Goal: Task Accomplishment & Management: Manage account settings

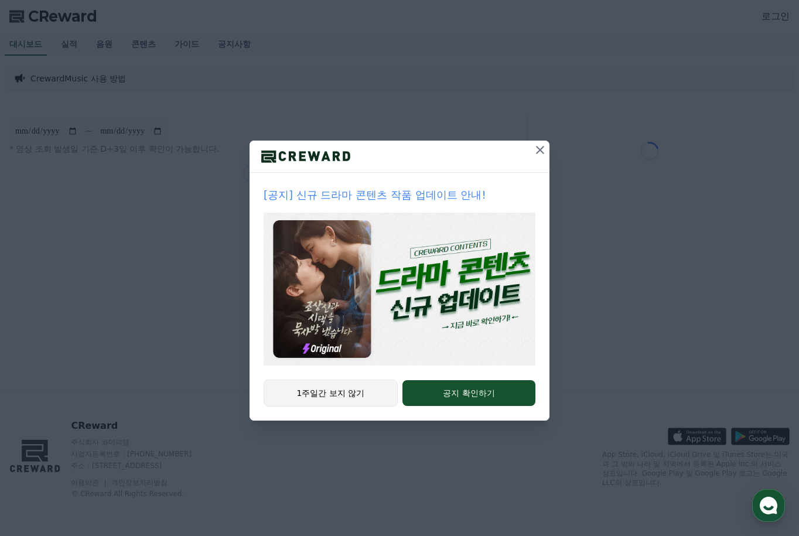
click at [365, 401] on button "1주일간 보지 않기" at bounding box center [331, 392] width 134 height 27
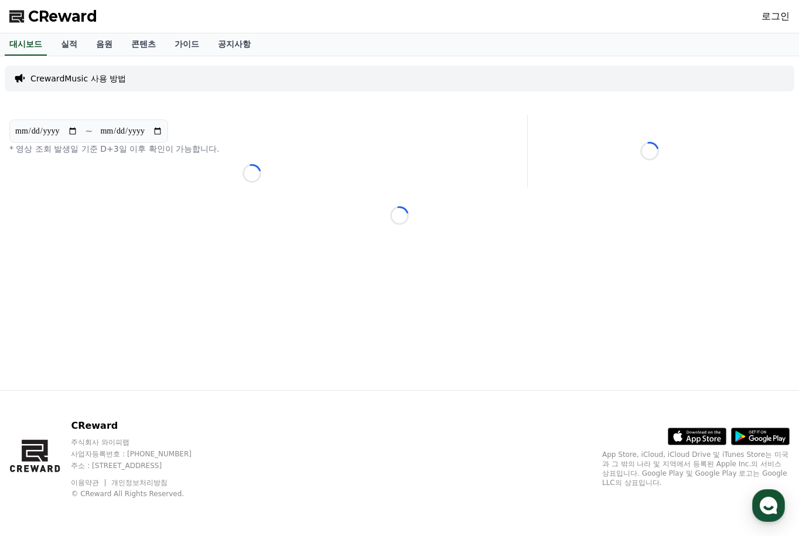
click at [760, 23] on div "CReward 로그인" at bounding box center [399, 16] width 799 height 33
click at [768, 19] on link "로그인" at bounding box center [775, 16] width 28 height 14
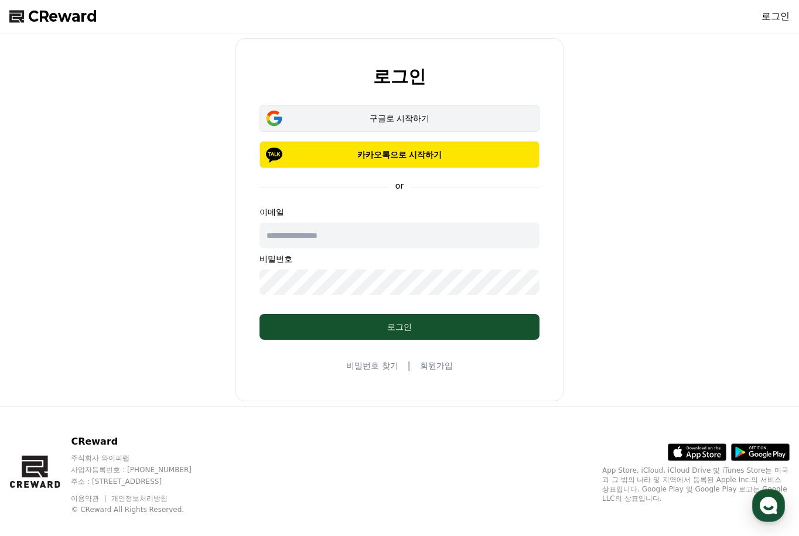
click at [392, 114] on div "구글로 시작하기" at bounding box center [399, 118] width 246 height 12
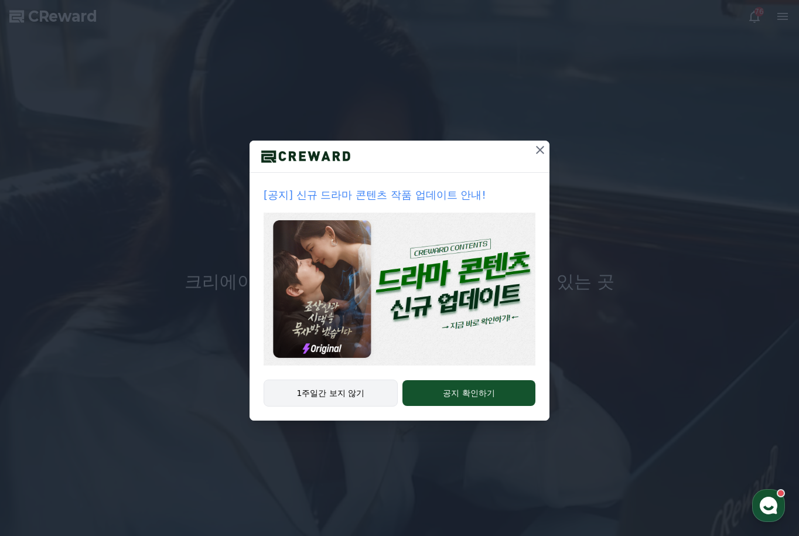
click at [383, 399] on button "1주일간 보지 않기" at bounding box center [331, 392] width 134 height 27
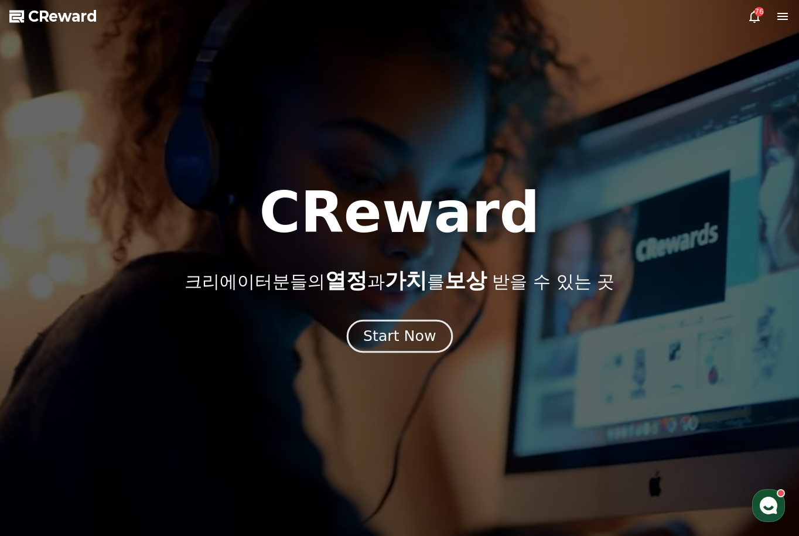
click at [391, 327] on div "Start Now" at bounding box center [399, 336] width 73 height 20
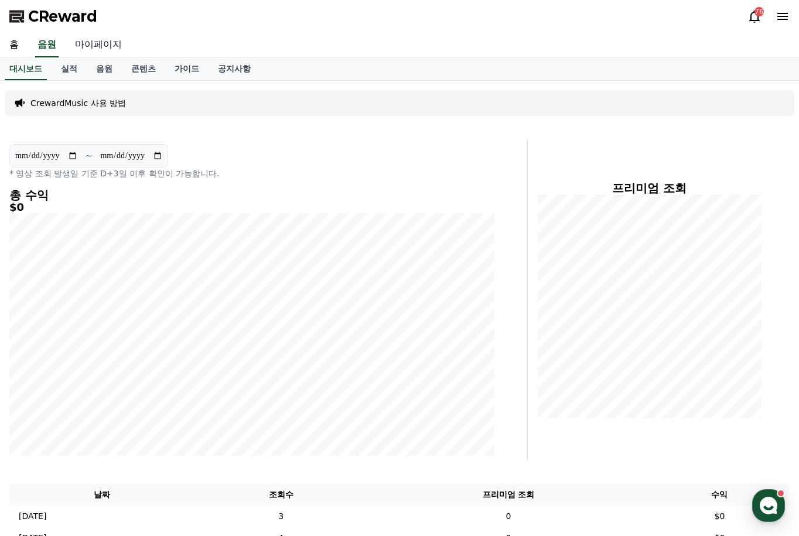
click at [105, 47] on link "마이페이지" at bounding box center [99, 45] width 66 height 25
select select "**********"
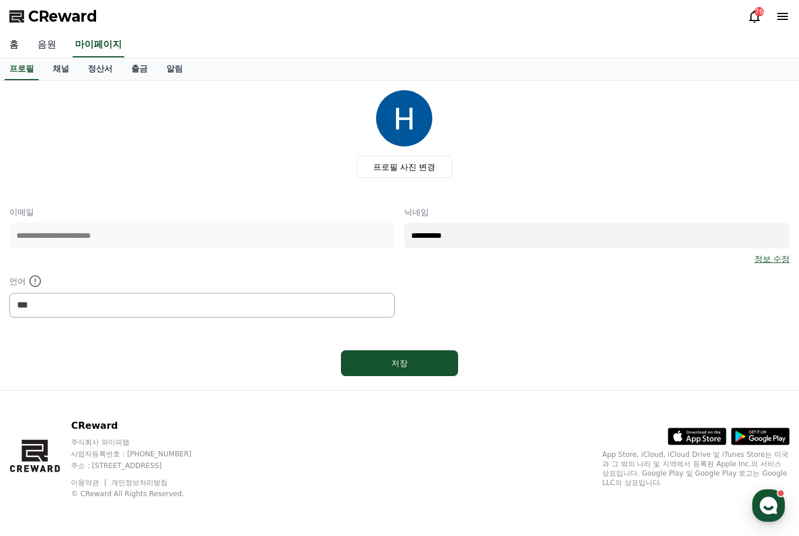
click at [53, 53] on link "음원" at bounding box center [46, 45] width 37 height 25
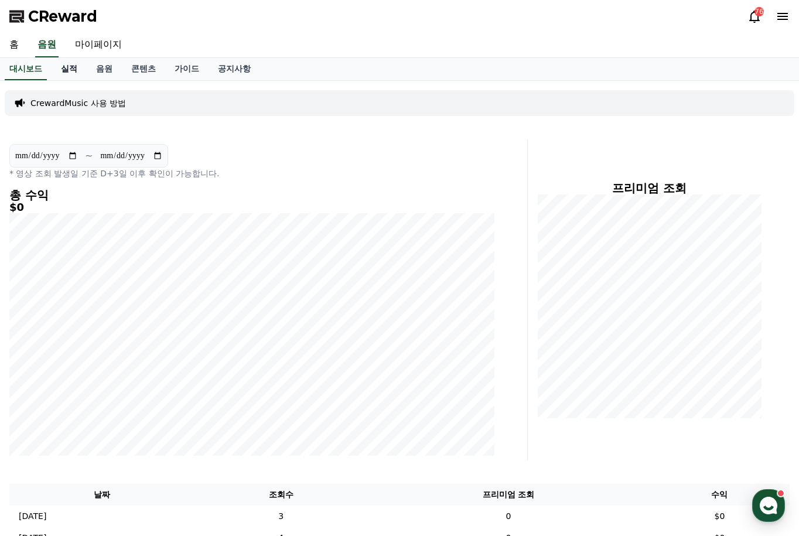
click at [70, 73] on link "실적" at bounding box center [69, 69] width 35 height 22
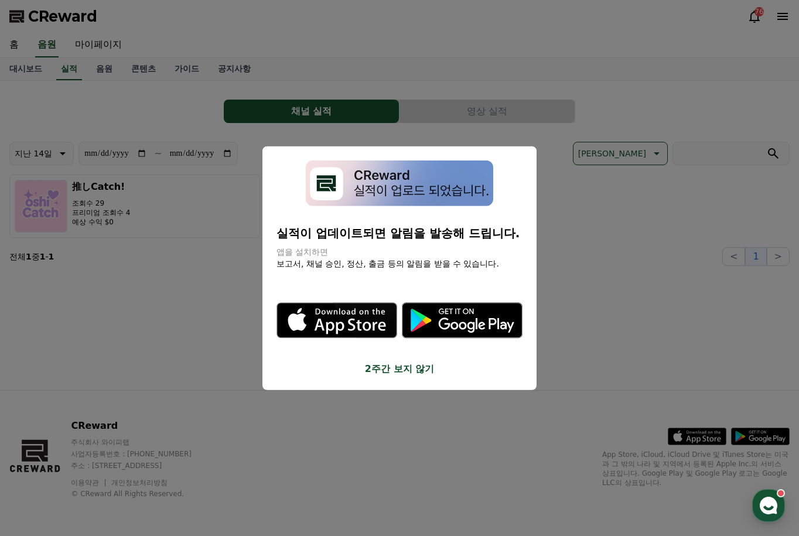
click at [424, 367] on button "2주간 보지 않기" at bounding box center [399, 369] width 246 height 14
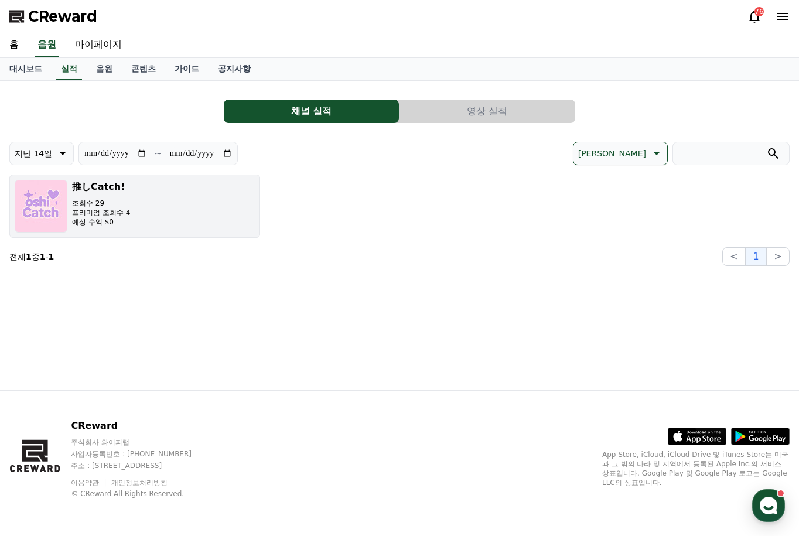
drag, startPoint x: 126, startPoint y: 216, endPoint x: 225, endPoint y: 225, distance: 98.8
click at [225, 225] on button "推しCatch! 조회수 29 프리미엄 조회수 4 예상 수익 $0" at bounding box center [134, 206] width 251 height 63
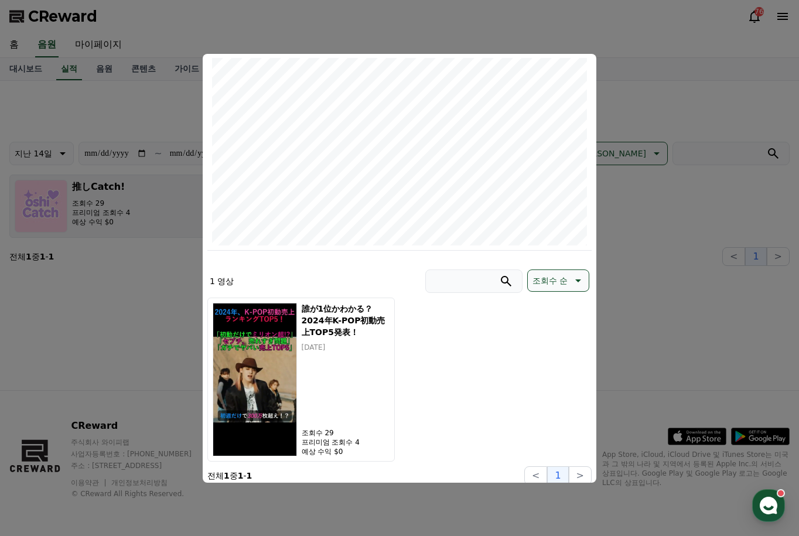
scroll to position [151, 0]
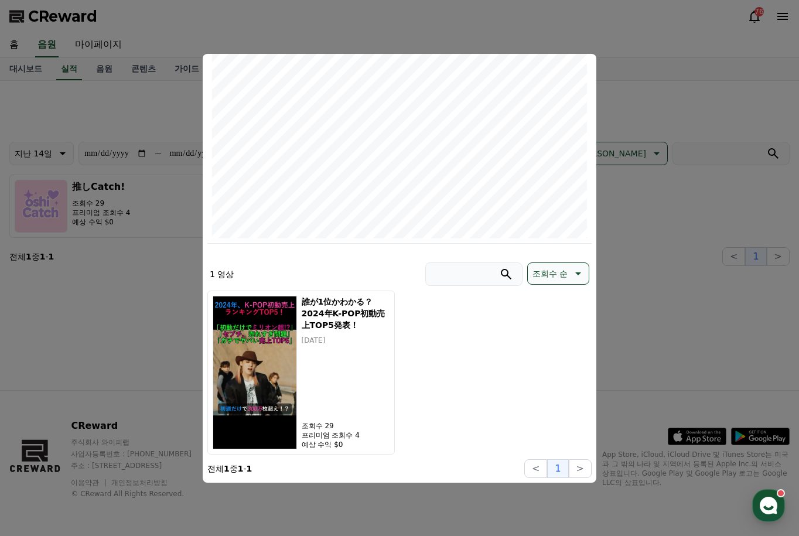
click at [712, 322] on button "close modal" at bounding box center [399, 268] width 799 height 536
